Goal: Unclear

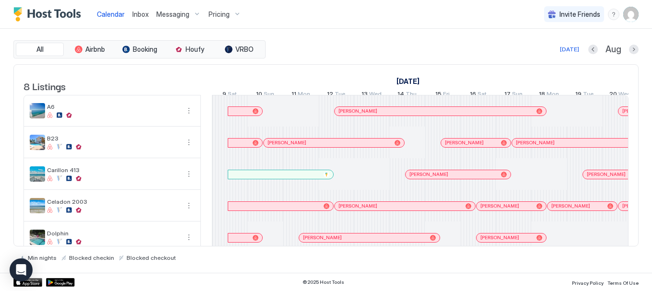
scroll to position [0, 532]
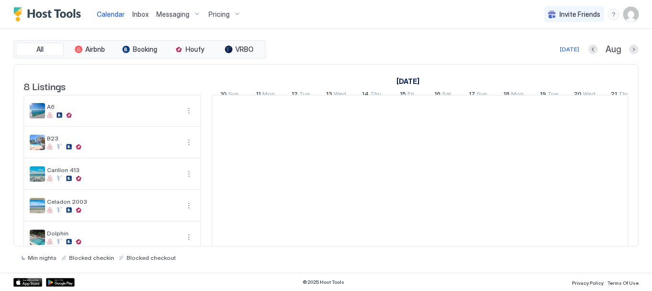
scroll to position [0, 532]
click at [634, 51] on button "Next month" at bounding box center [634, 50] width 10 height 10
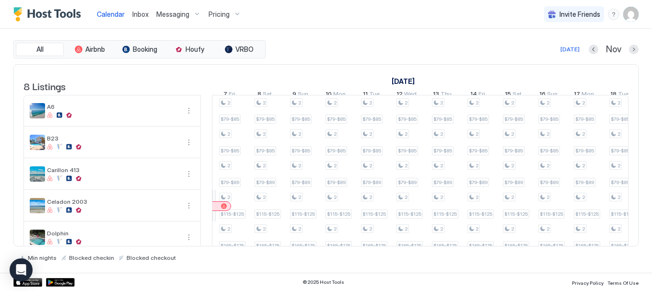
scroll to position [0, 639]
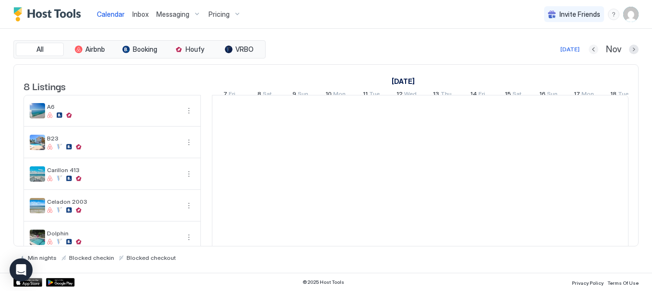
click at [595, 47] on button "Previous month" at bounding box center [593, 50] width 10 height 10
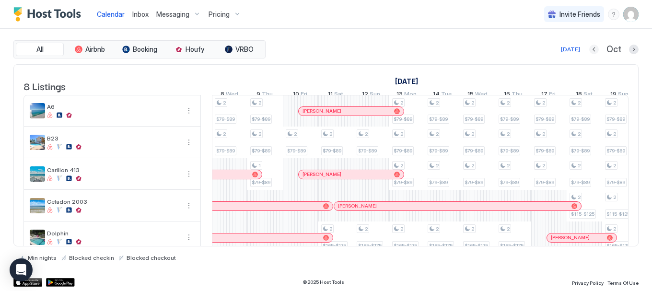
scroll to position [0, 532]
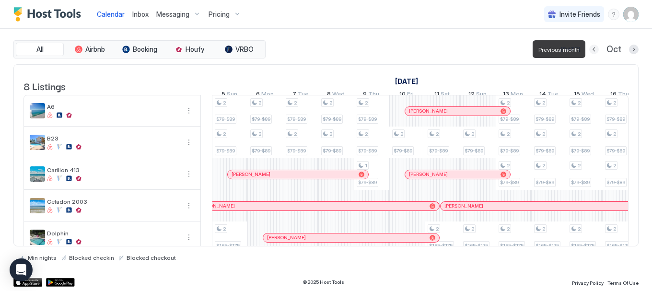
click at [595, 47] on button "Previous month" at bounding box center [594, 50] width 10 height 10
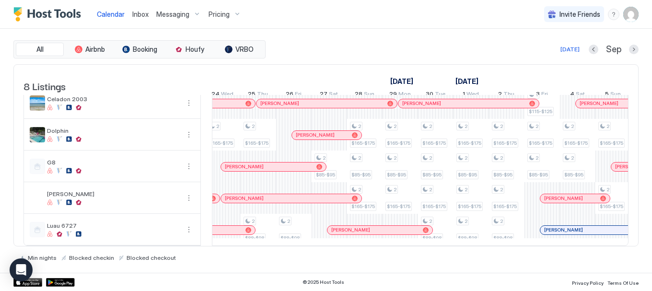
scroll to position [116, 0]
